Goal: Entertainment & Leisure: Consume media (video, audio)

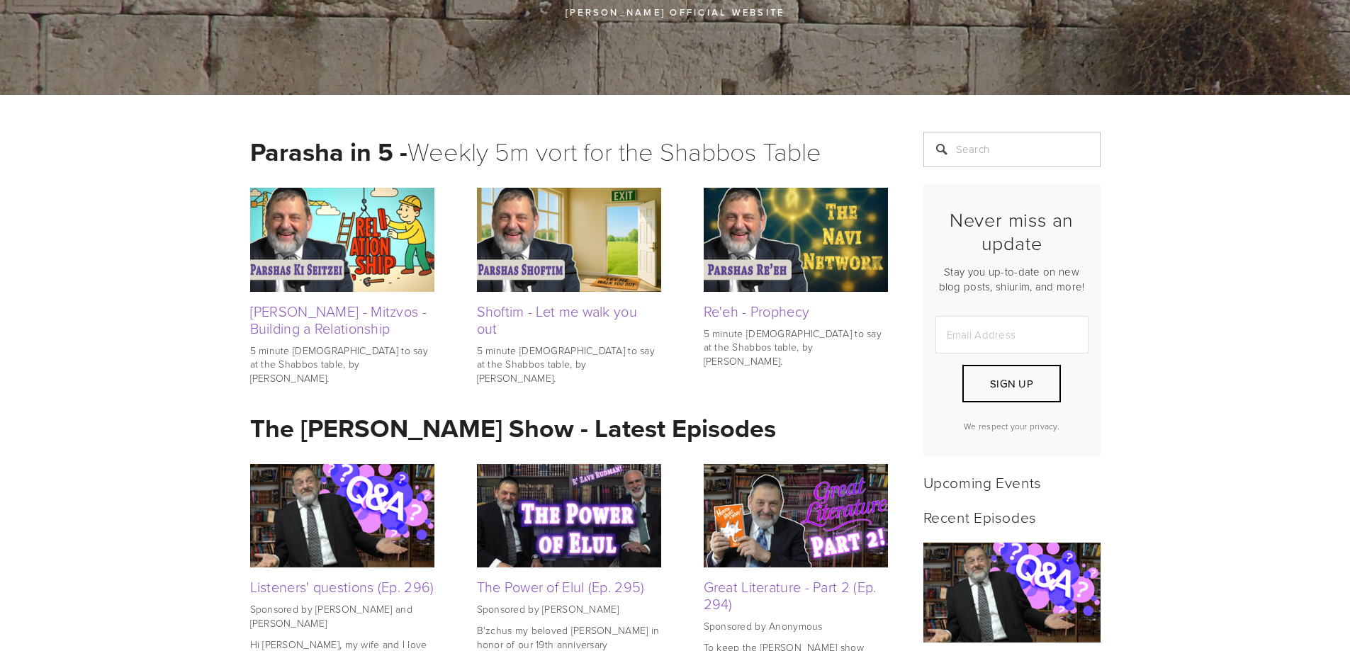
scroll to position [213, 0]
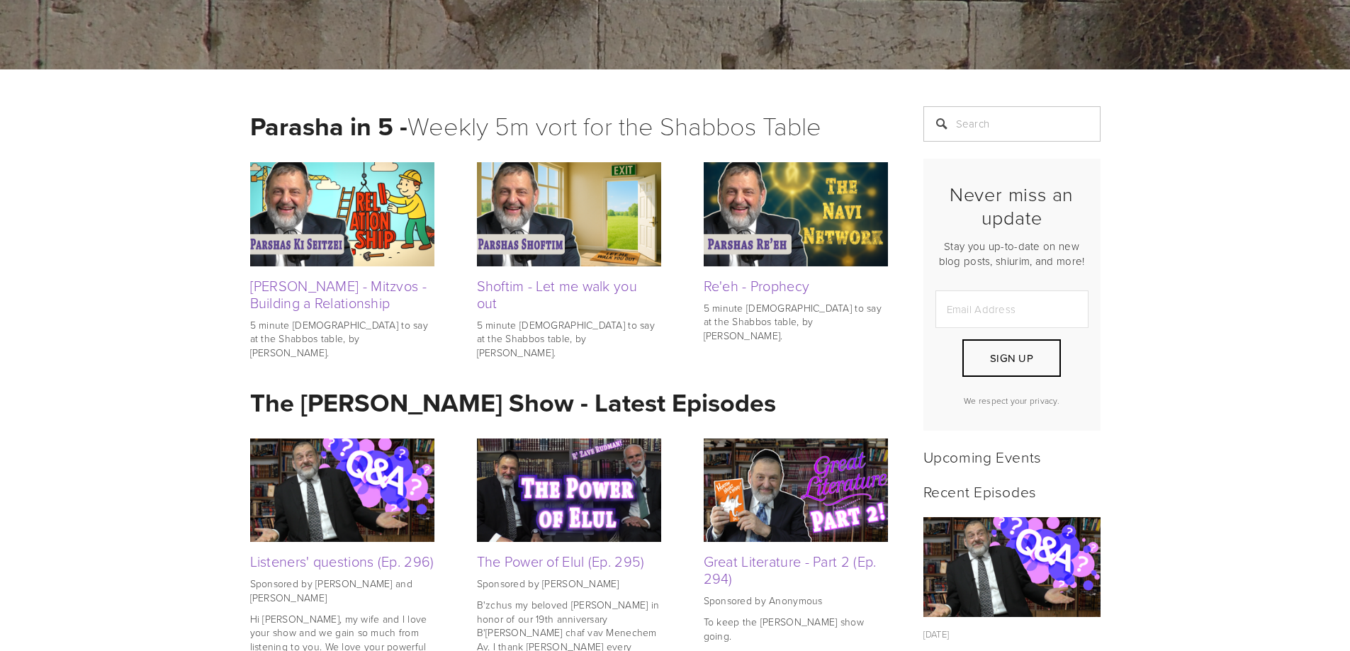
drag, startPoint x: 311, startPoint y: 185, endPoint x: 1122, endPoint y: 193, distance: 811.3
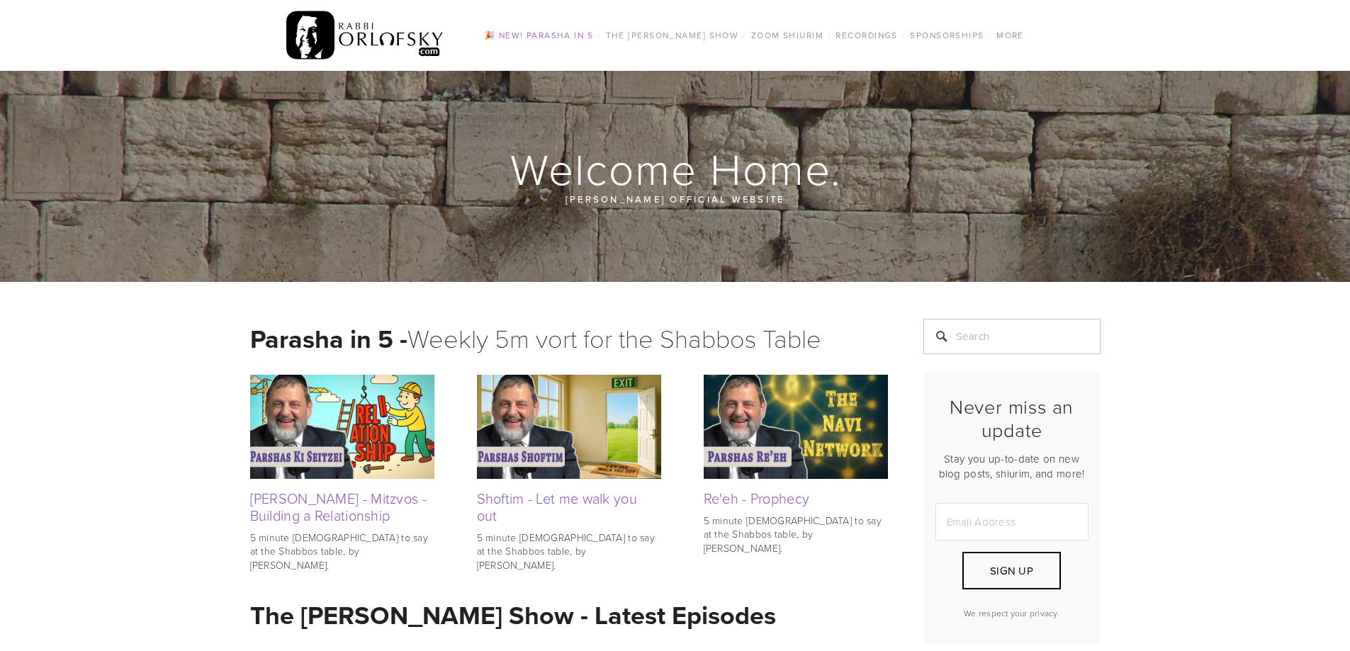
click at [586, 40] on link "🎉 NEW! Parasha in 5" at bounding box center [539, 35] width 118 height 18
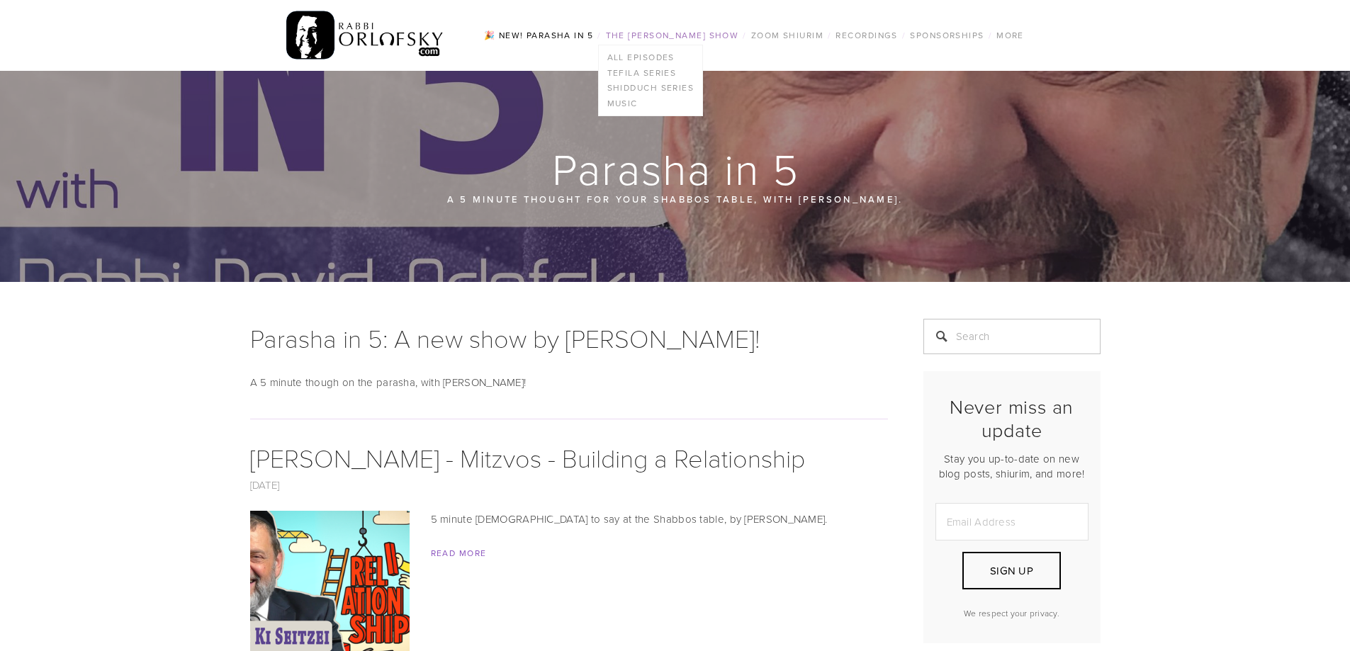
click at [711, 28] on link "The [PERSON_NAME] Show" at bounding box center [673, 35] width 142 height 18
click at [647, 60] on link "All Episodes" at bounding box center [651, 58] width 104 height 16
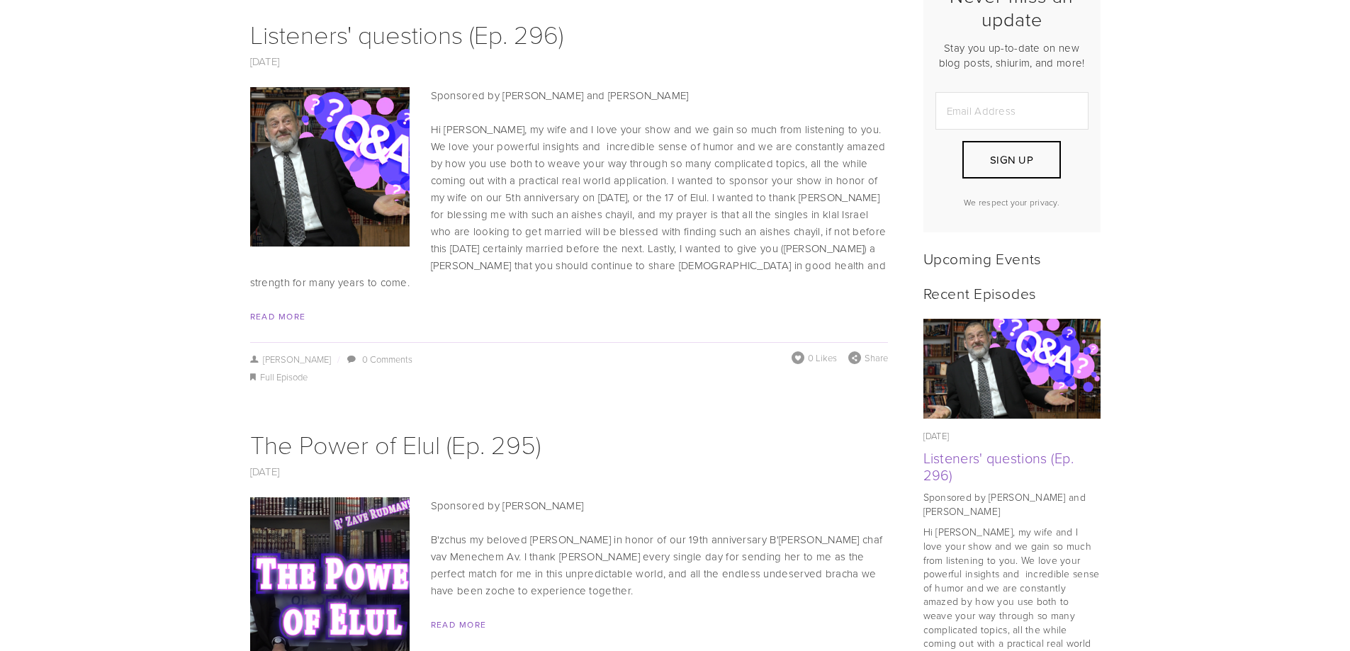
scroll to position [425, 0]
